Goal: Information Seeking & Learning: Understand process/instructions

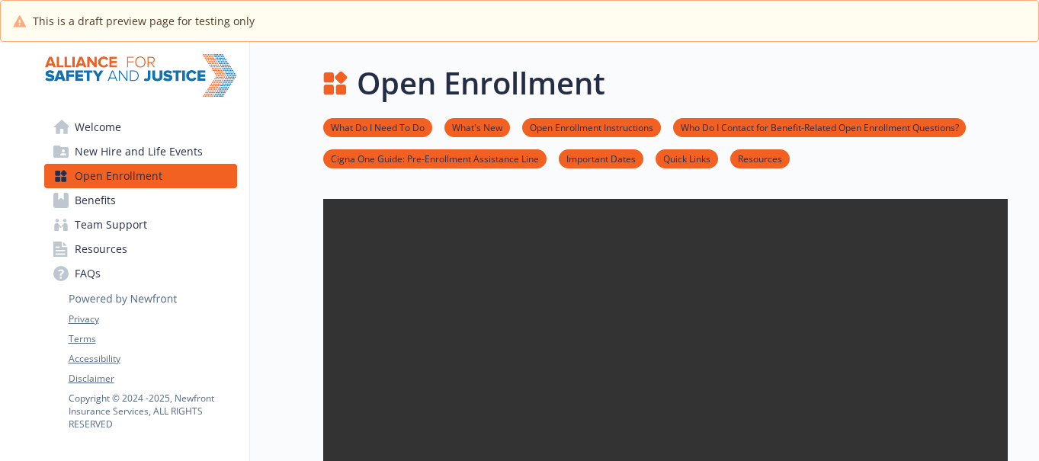
click at [372, 124] on link "What Do I Need To Do" at bounding box center [377, 127] width 109 height 14
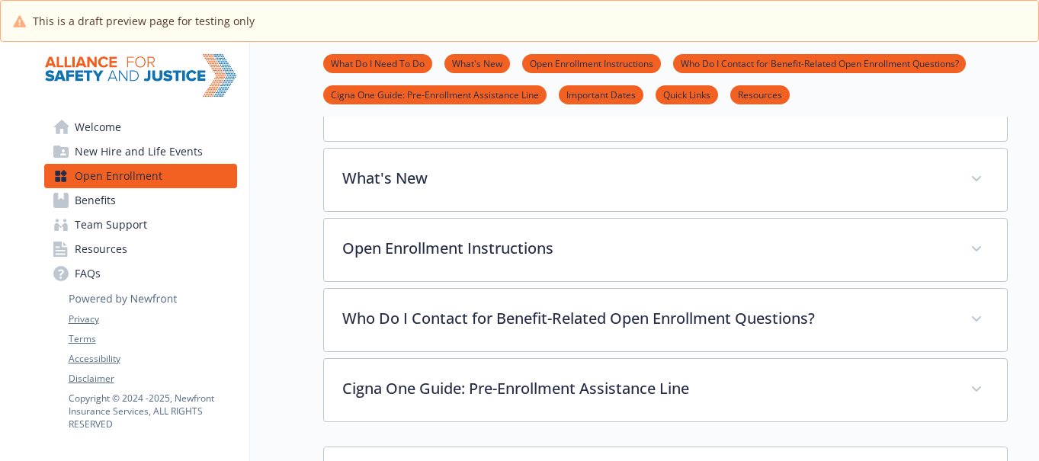
scroll to position [489, 0]
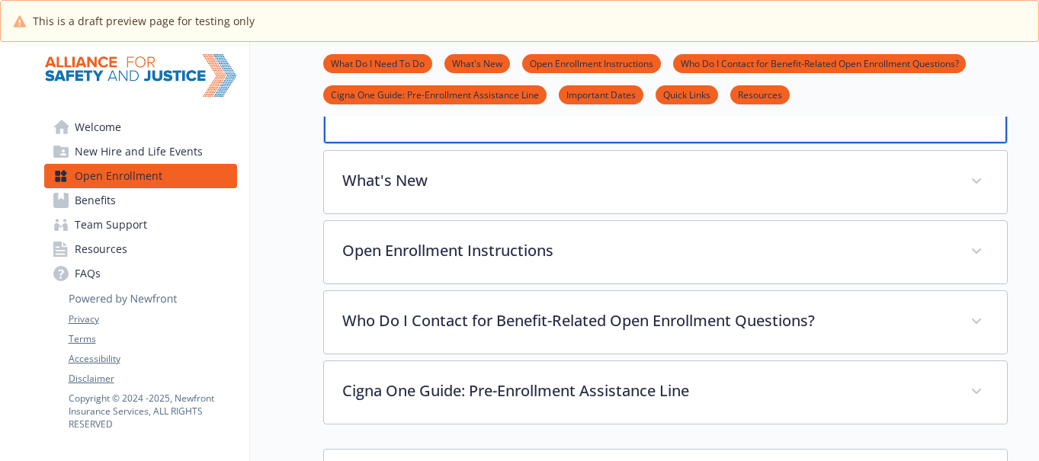
click at [445, 120] on p "What Do I Need To Do" at bounding box center [647, 109] width 607 height 23
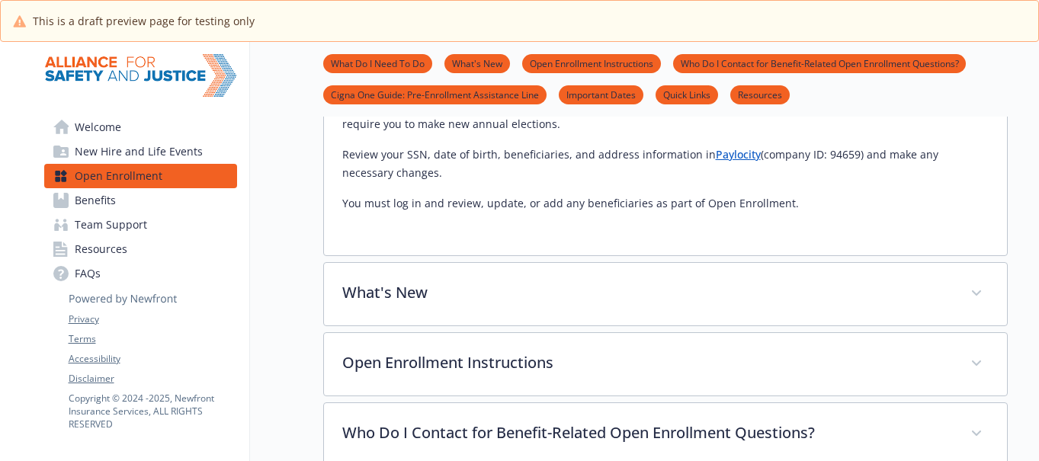
scroll to position [902, 0]
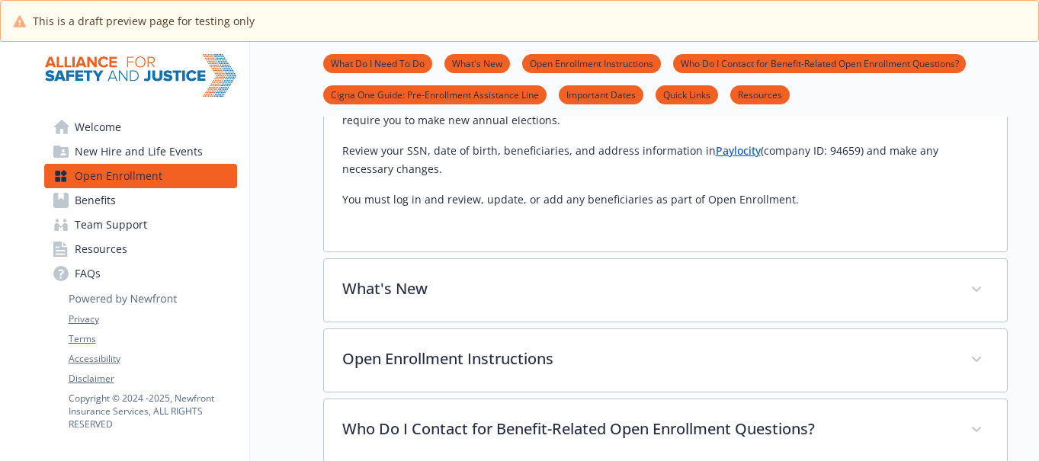
click at [461, 66] on link "What's New" at bounding box center [477, 63] width 66 height 14
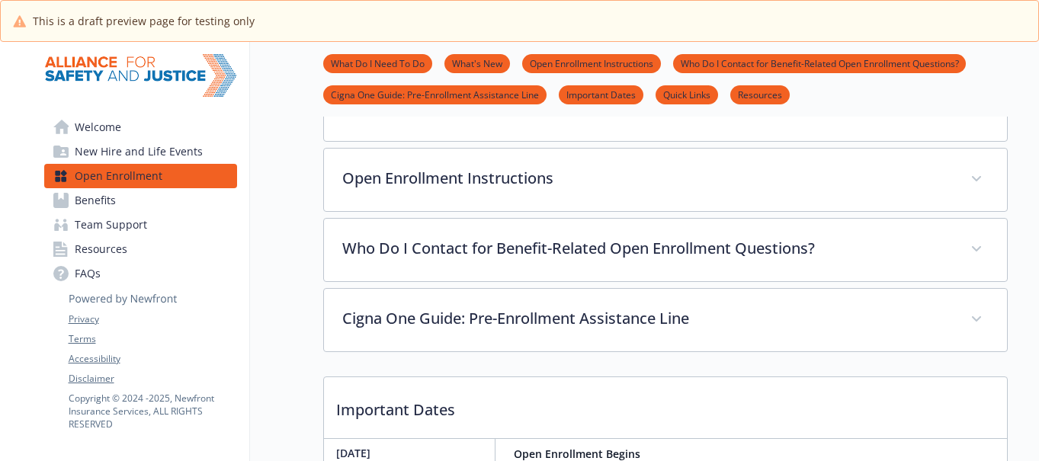
scroll to position [1083, 0]
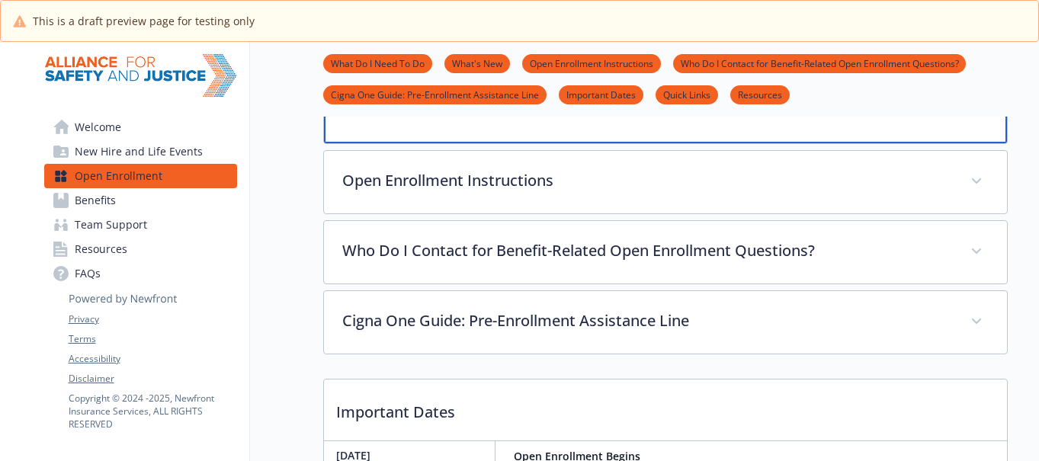
click at [462, 120] on p "What's New" at bounding box center [647, 109] width 607 height 23
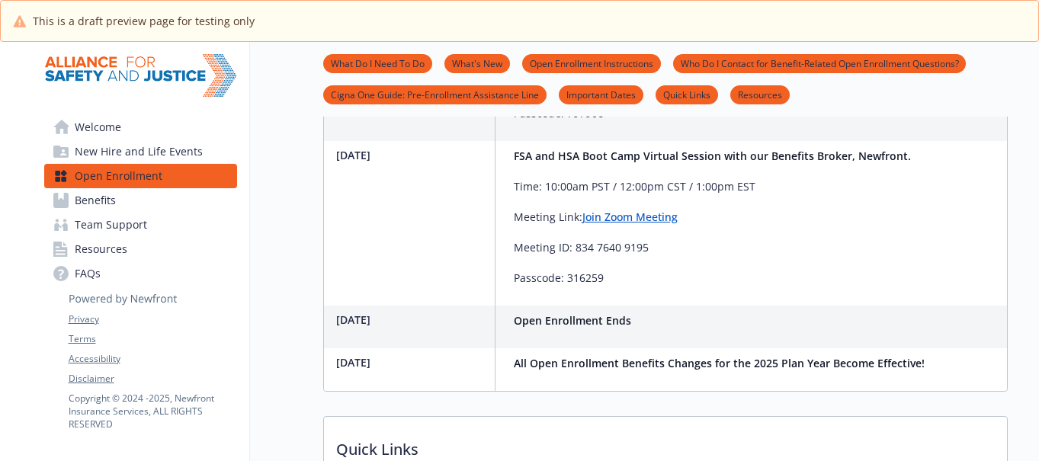
scroll to position [2284, 0]
click at [579, 62] on link "Open Enrollment Instructions" at bounding box center [591, 63] width 139 height 14
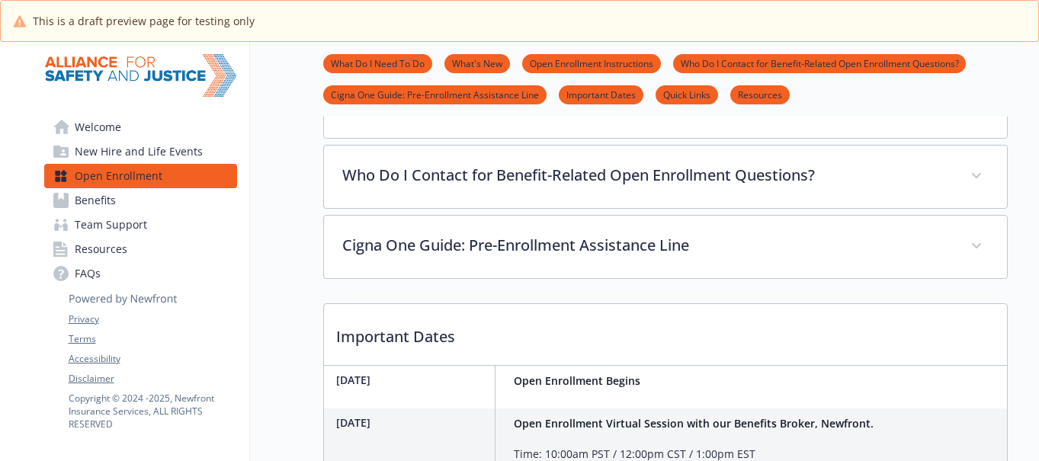
scroll to position [1848, 0]
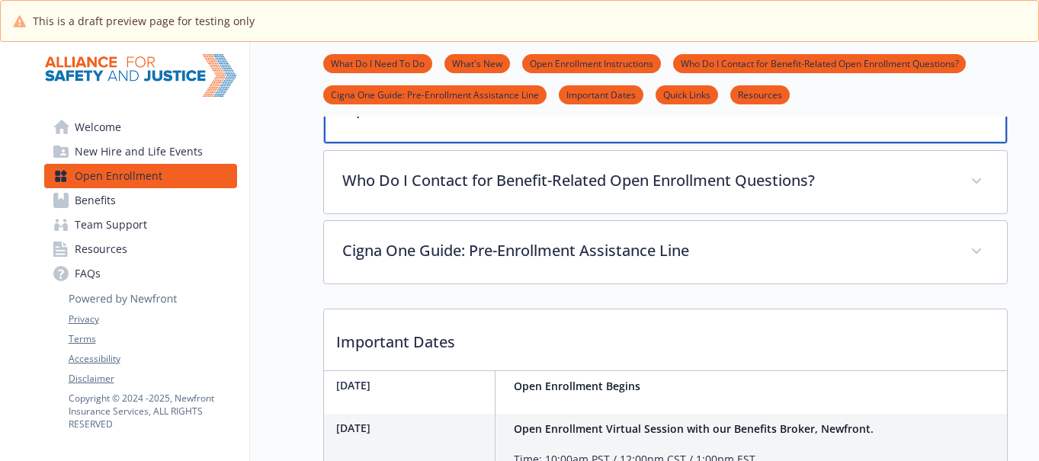
click at [628, 143] on div "Open Enrollment Instructions" at bounding box center [665, 111] width 683 height 66
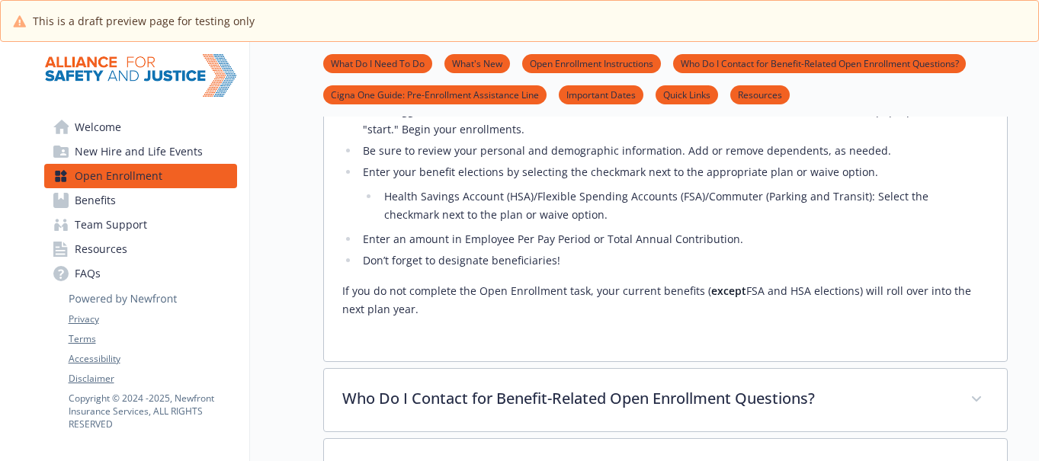
scroll to position [2000, 0]
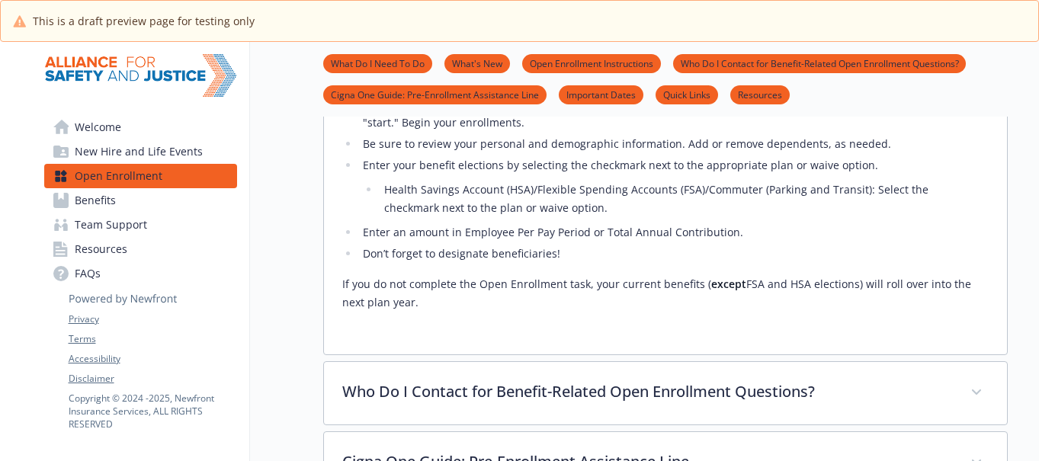
click at [738, 59] on link "Who Do I Contact for Benefit-Related Open Enrollment Questions?" at bounding box center [819, 63] width 293 height 14
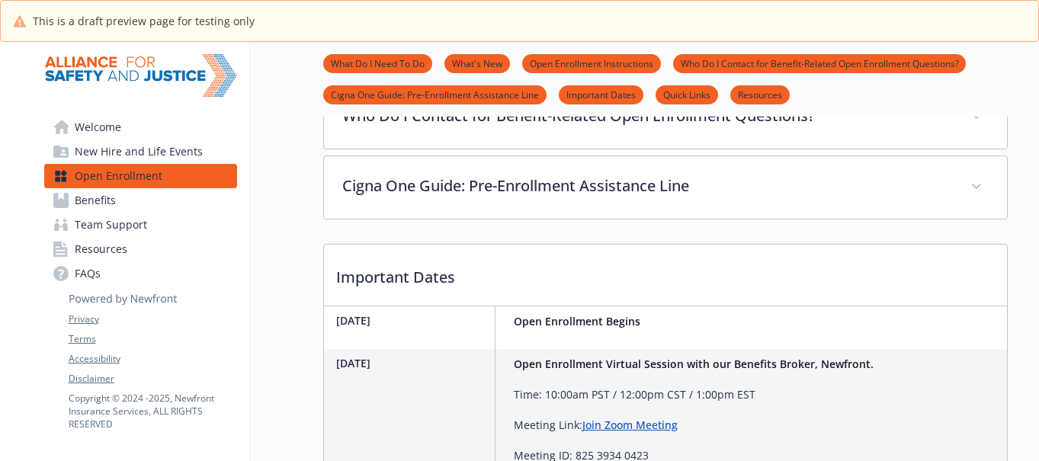
scroll to position [2284, 0]
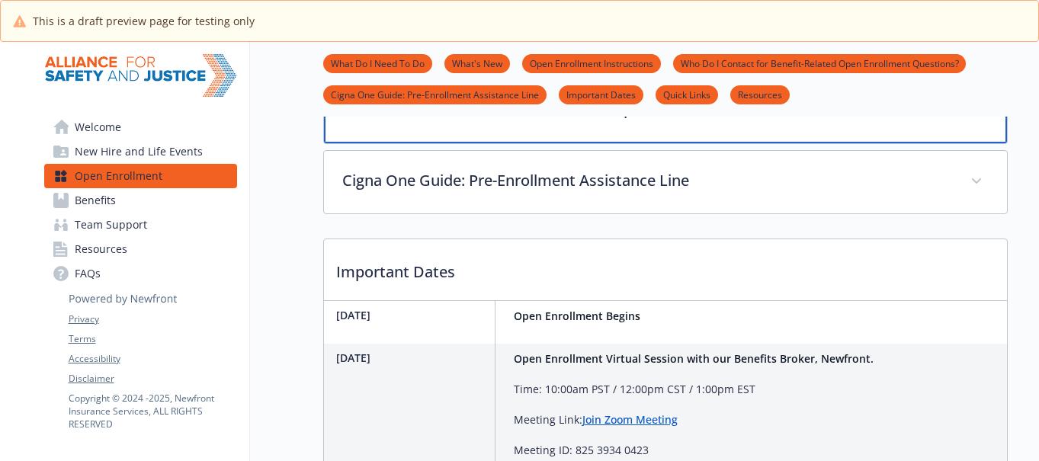
click at [705, 143] on div "Who Do I Contact for Benefit-Related Open Enrollment Questions?" at bounding box center [665, 111] width 683 height 66
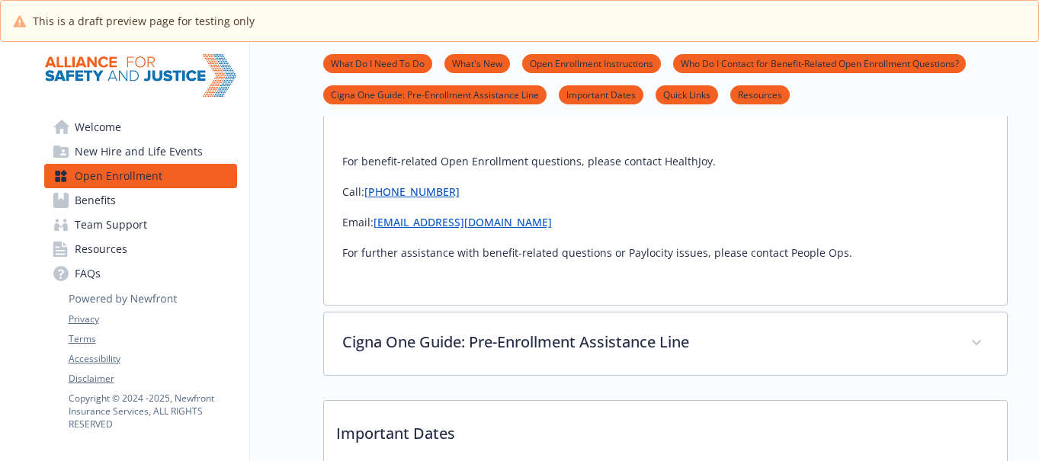
click at [467, 96] on link "Cigna One Guide: Pre-Enrollment Assistance Line" at bounding box center [434, 94] width 223 height 14
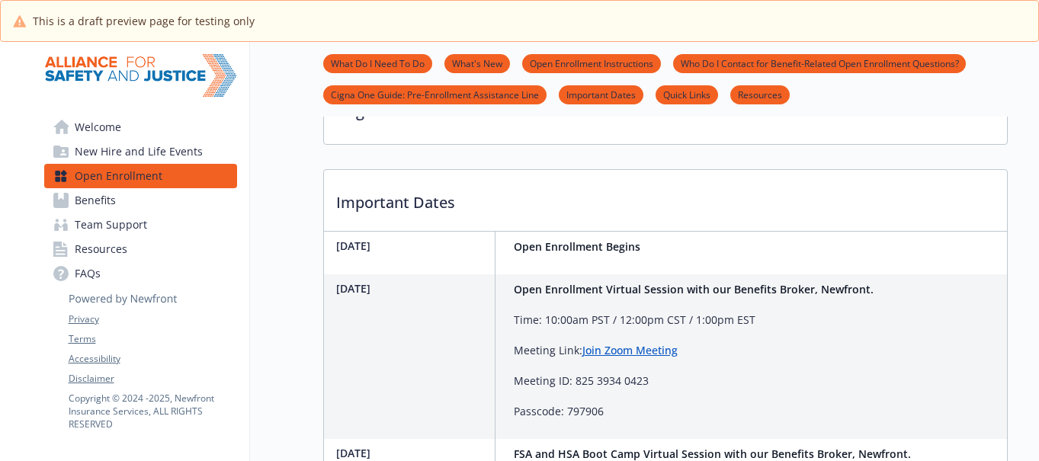
scroll to position [2519, 0]
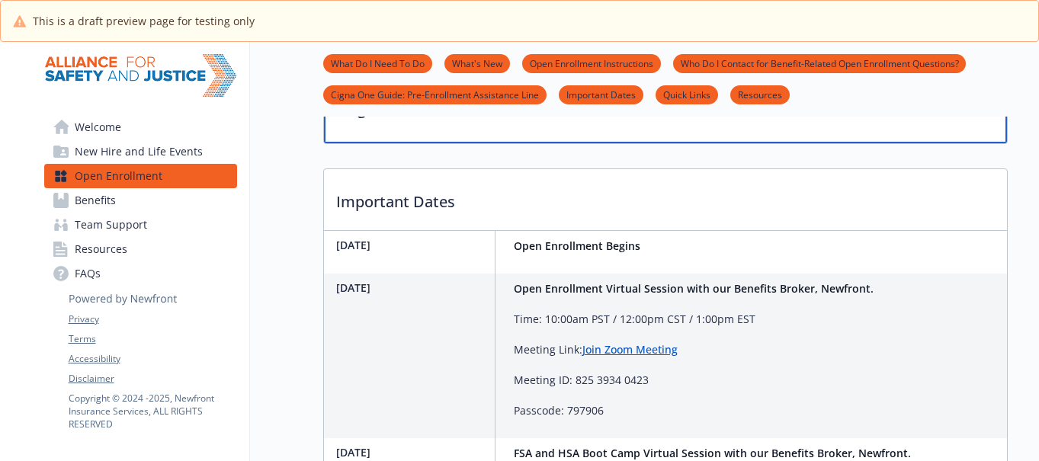
click at [559, 120] on p "Cigna One Guide: Pre-Enrollment Assistance Line" at bounding box center [647, 109] width 607 height 23
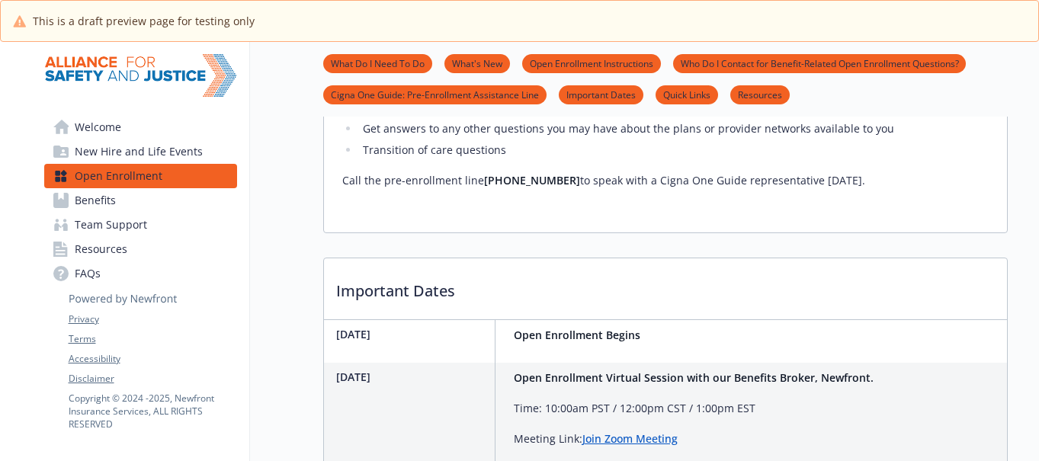
scroll to position [2748, 0]
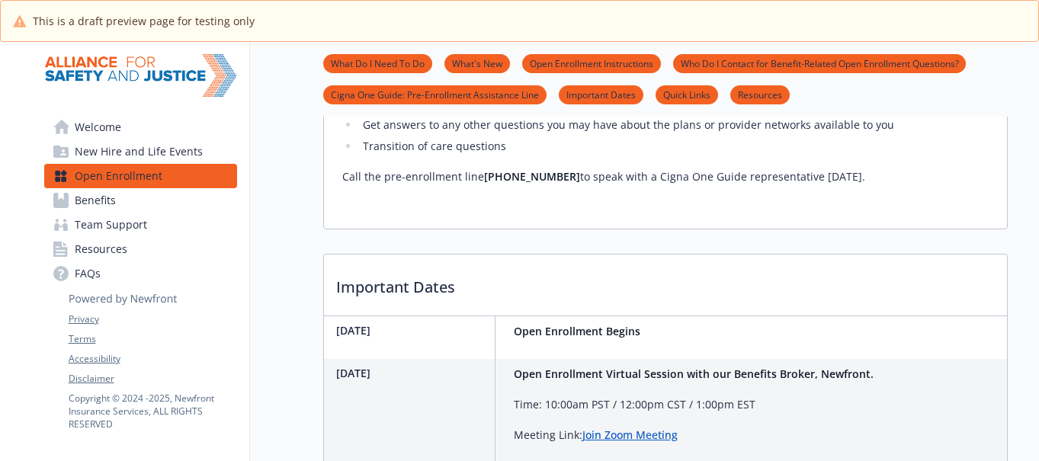
click at [617, 96] on link "Important Dates" at bounding box center [601, 94] width 85 height 14
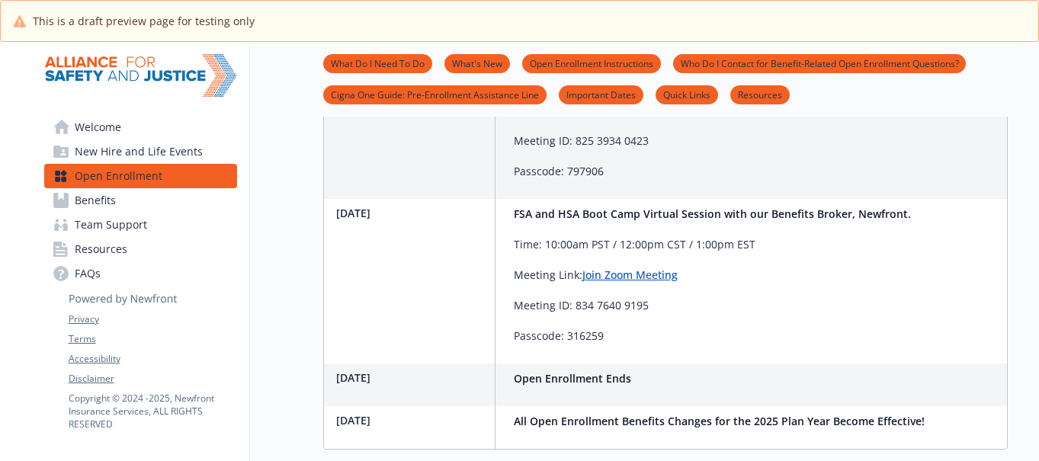
scroll to position [3439, 0]
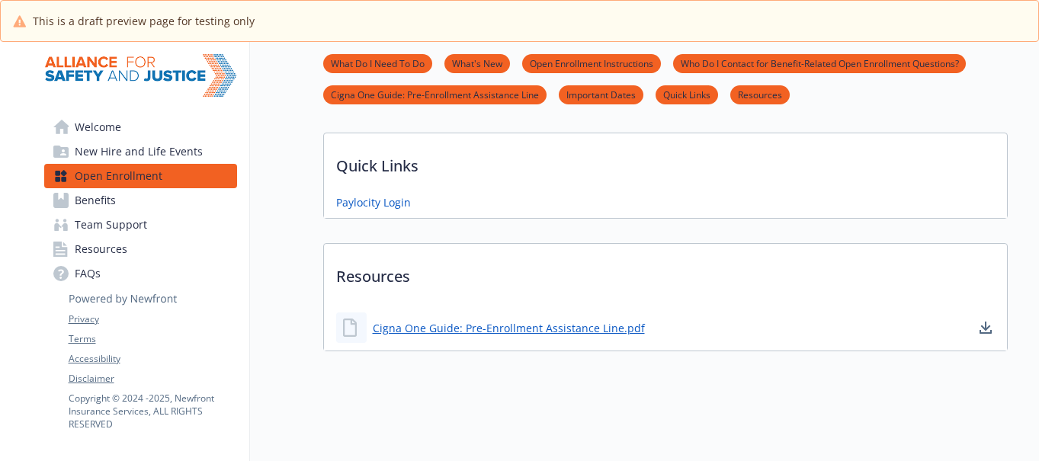
click at [126, 200] on link "Benefits" at bounding box center [140, 200] width 193 height 24
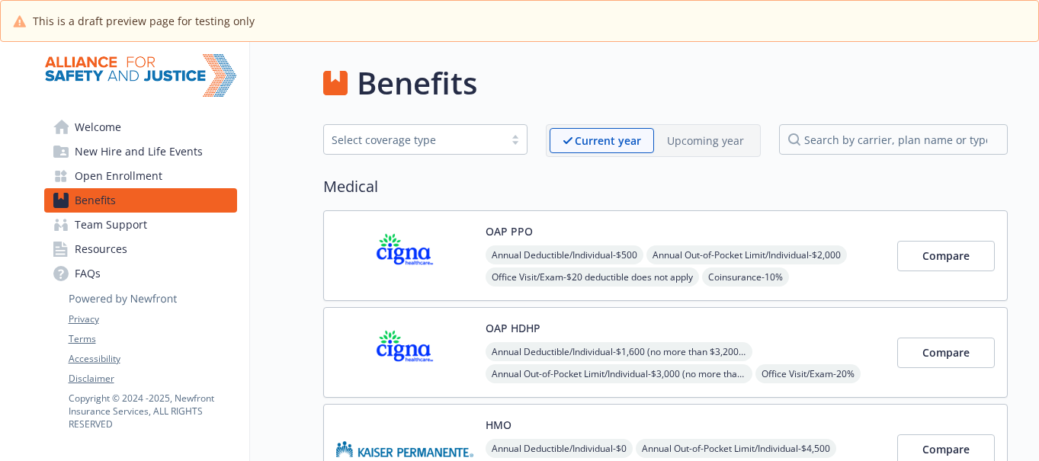
click at [129, 229] on span "Team Support" at bounding box center [111, 225] width 72 height 24
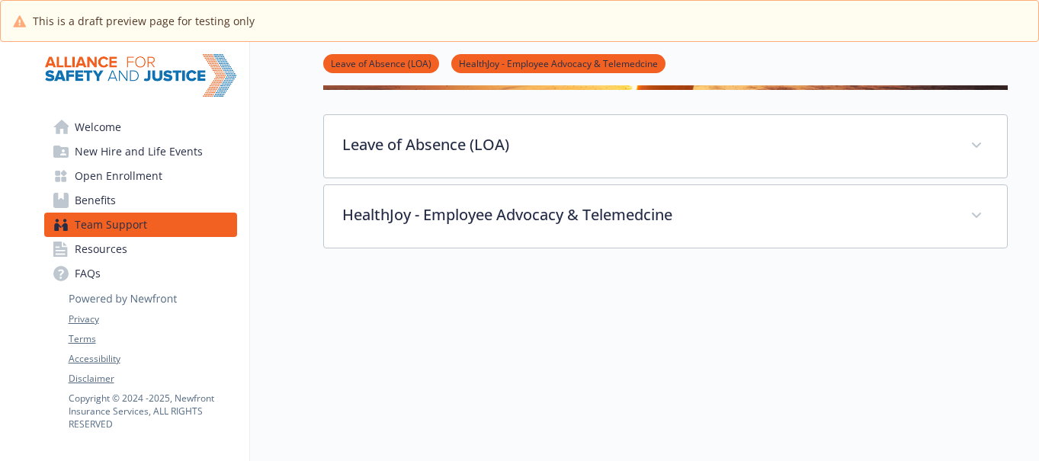
scroll to position [293, 0]
click at [107, 246] on span "Resources" at bounding box center [101, 249] width 53 height 24
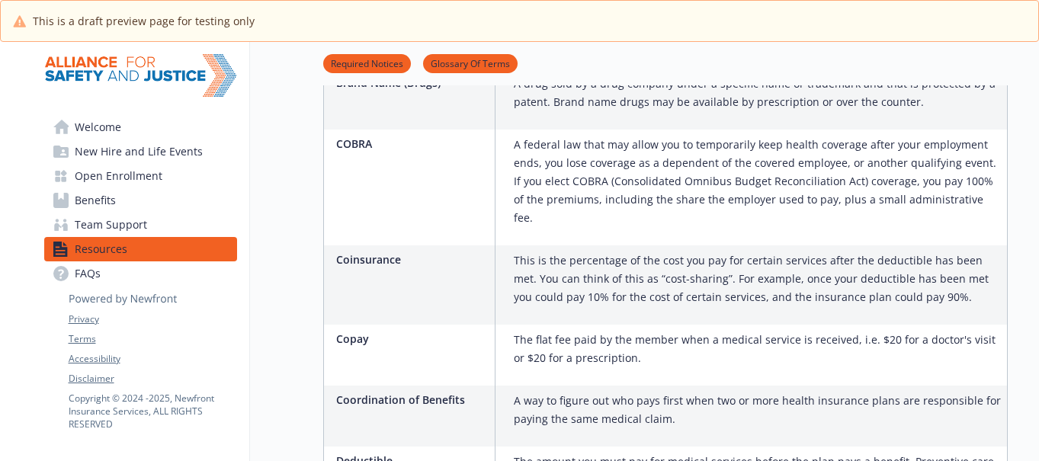
scroll to position [1389, 0]
click at [120, 149] on span "New Hire and Life Events" at bounding box center [139, 151] width 128 height 24
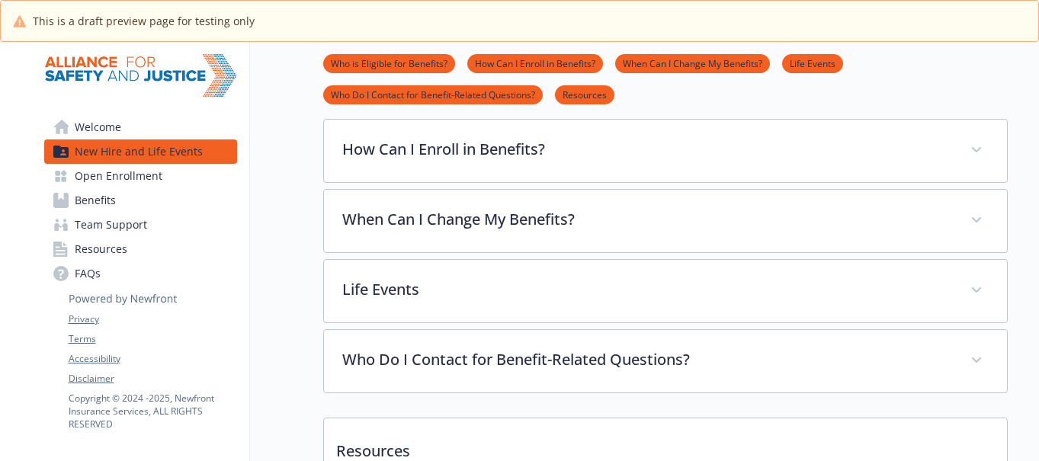
scroll to position [525, 0]
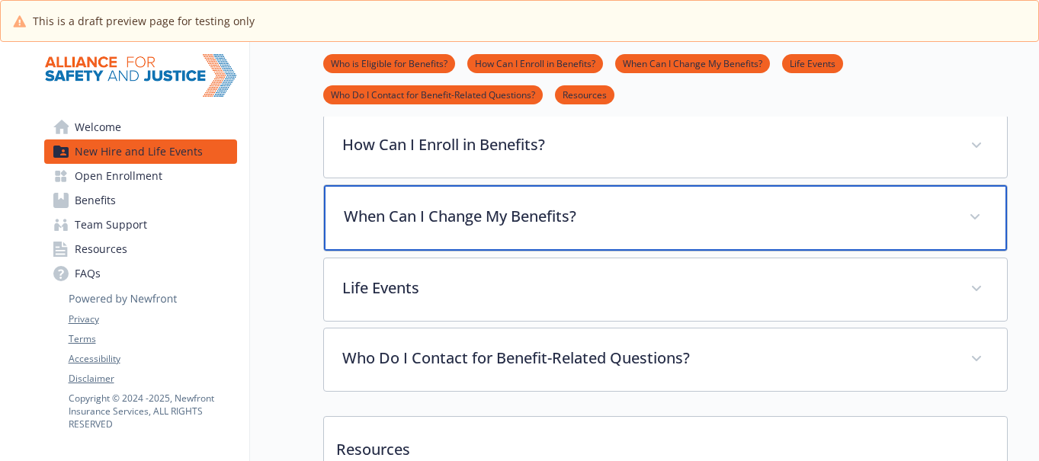
click at [470, 216] on p "When Can I Change My Benefits?" at bounding box center [647, 216] width 607 height 23
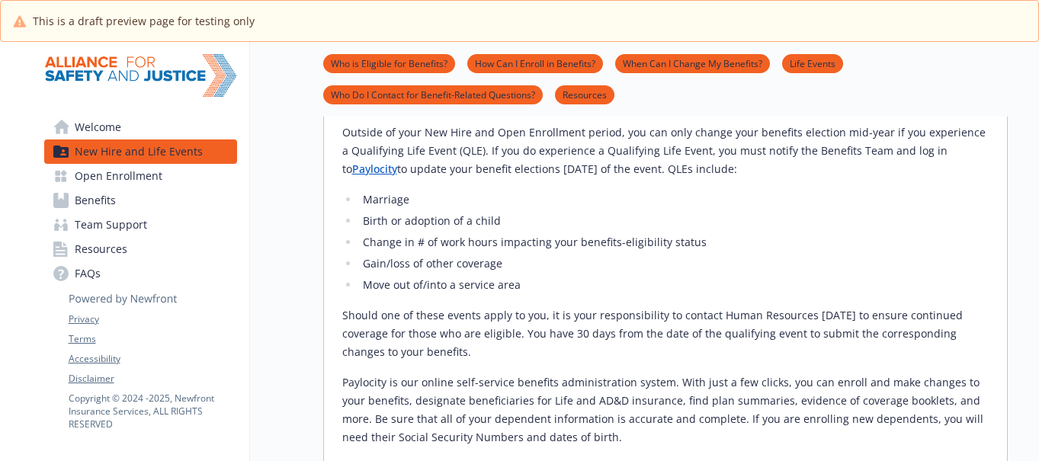
scroll to position [664, 0]
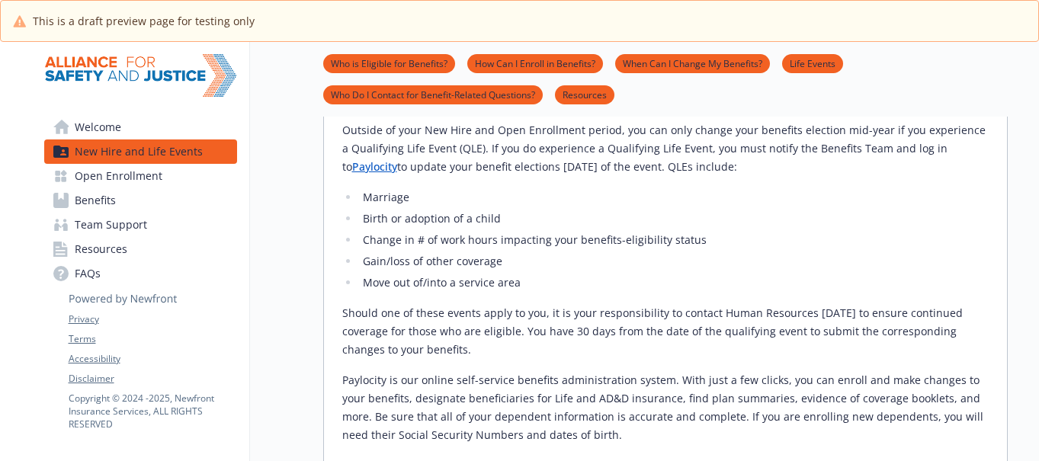
click at [143, 173] on span "Open Enrollment" at bounding box center [119, 176] width 88 height 24
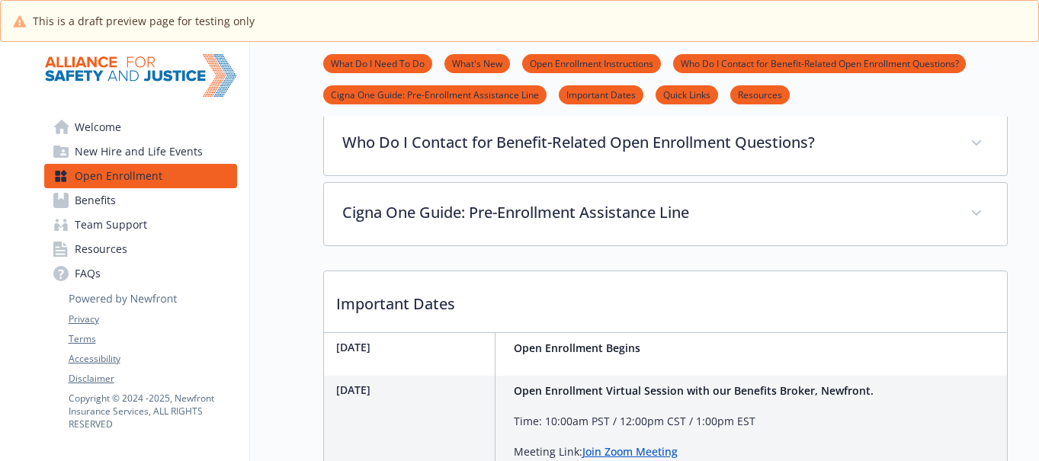
click at [99, 124] on span "Welcome" at bounding box center [98, 127] width 46 height 24
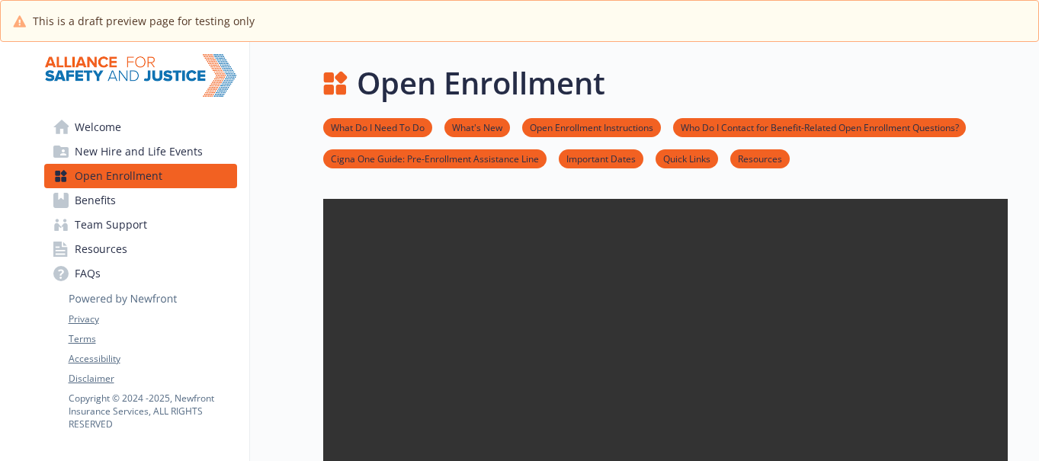
click at [578, 132] on link "Open Enrollment Instructions" at bounding box center [591, 127] width 139 height 14
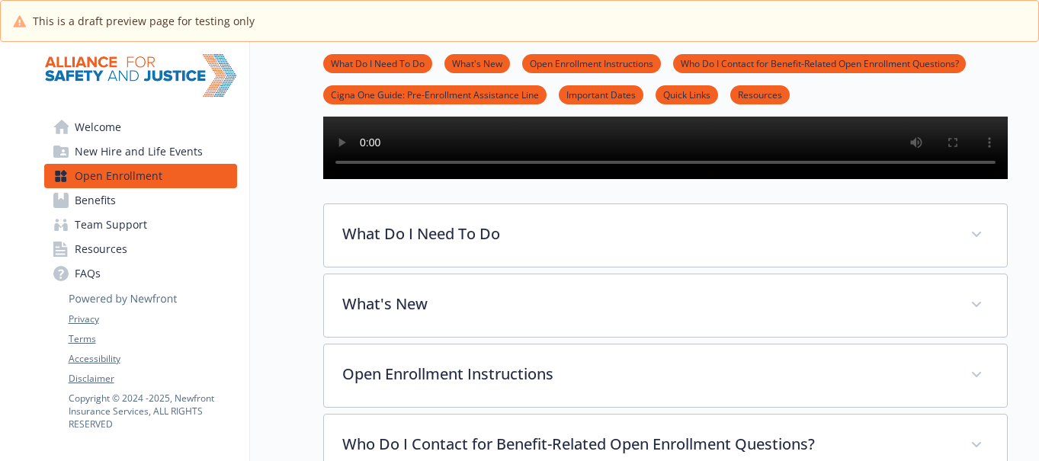
scroll to position [359, 0]
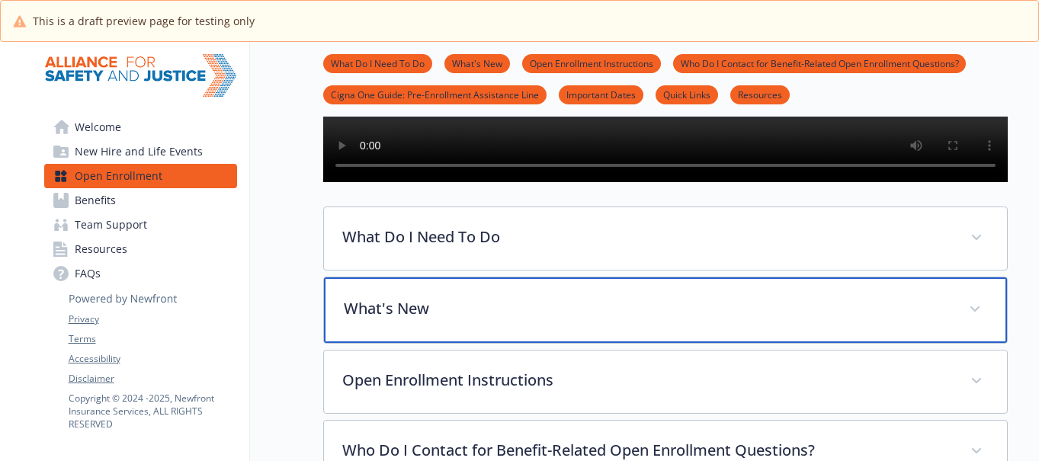
click at [594, 320] on p "What's New" at bounding box center [647, 308] width 607 height 23
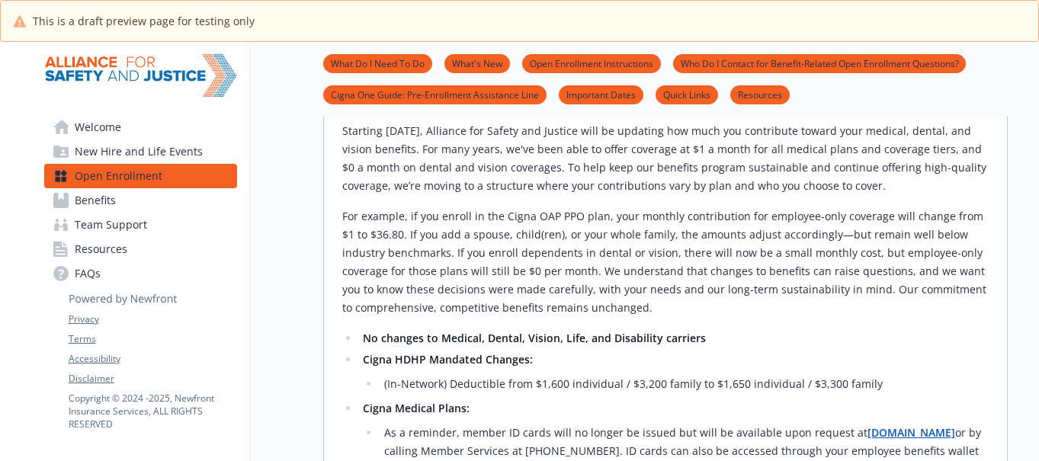
scroll to position [593, 0]
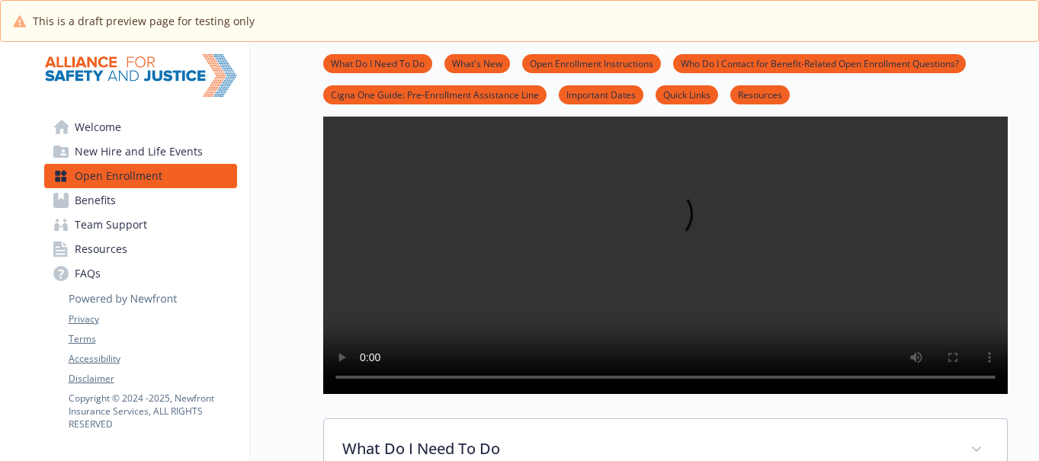
scroll to position [161, 0]
